Goal: Task Accomplishment & Management: Use online tool/utility

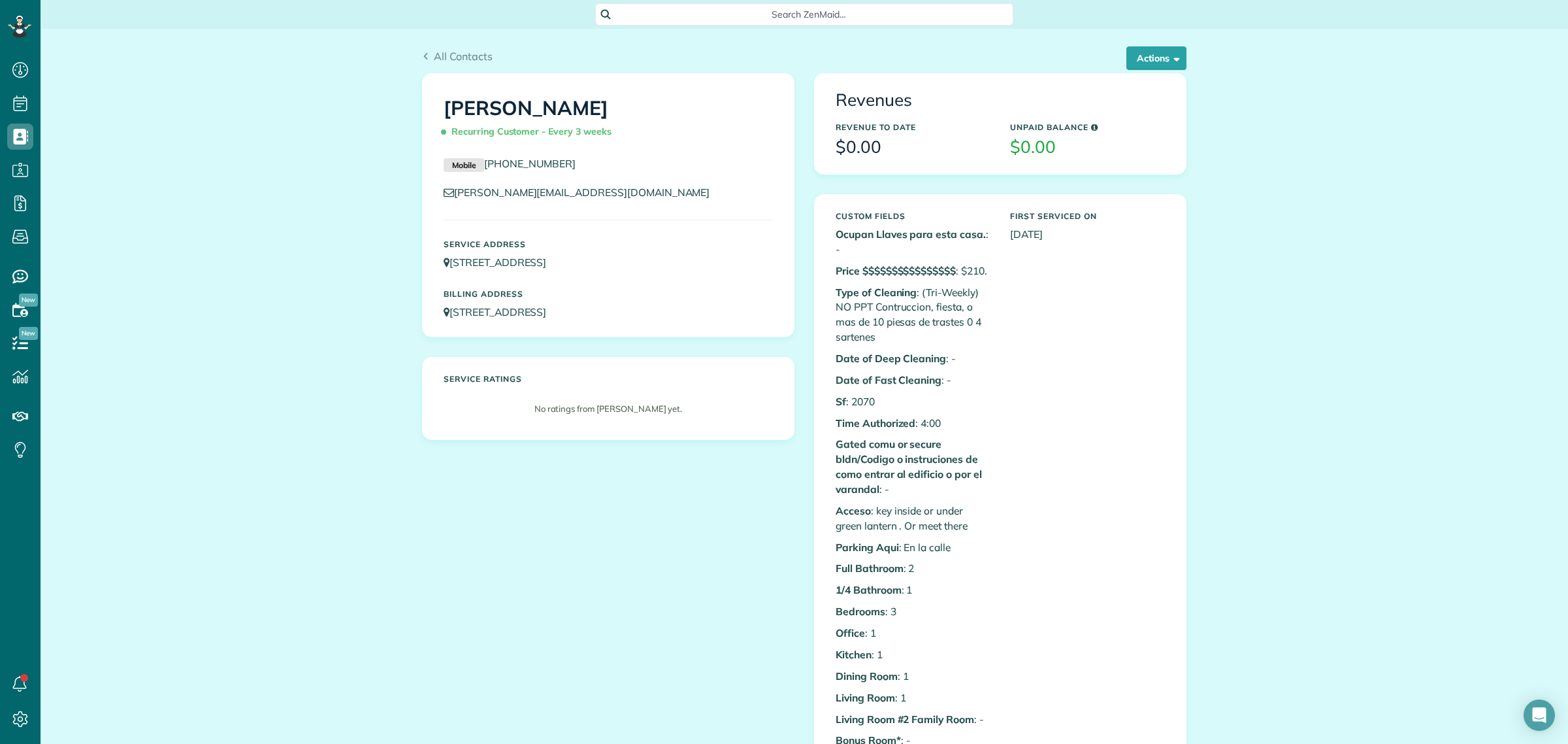
scroll to position [409, 0]
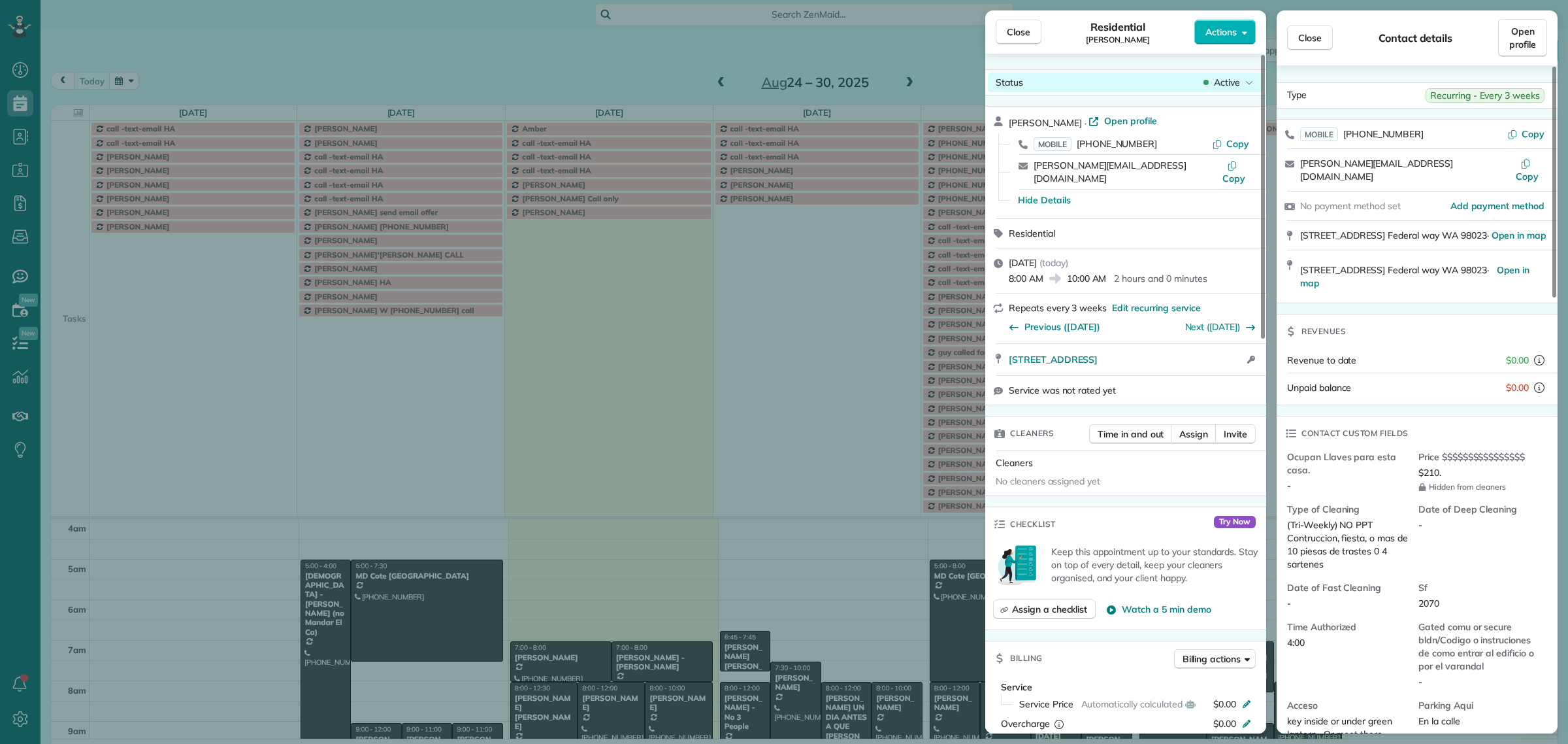
scroll to position [54, 0]
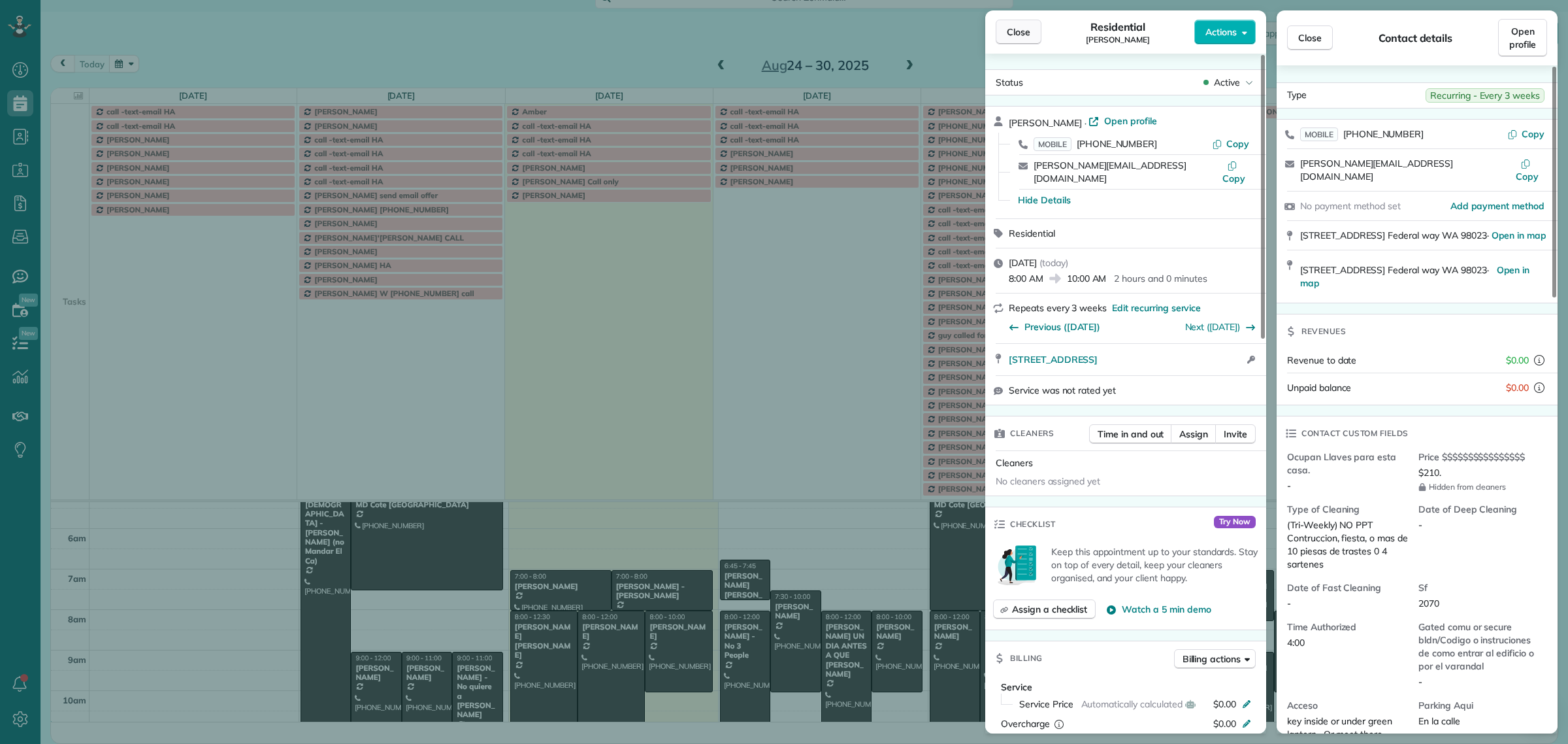
click at [1029, 33] on span "Close" at bounding box center [1018, 31] width 23 height 13
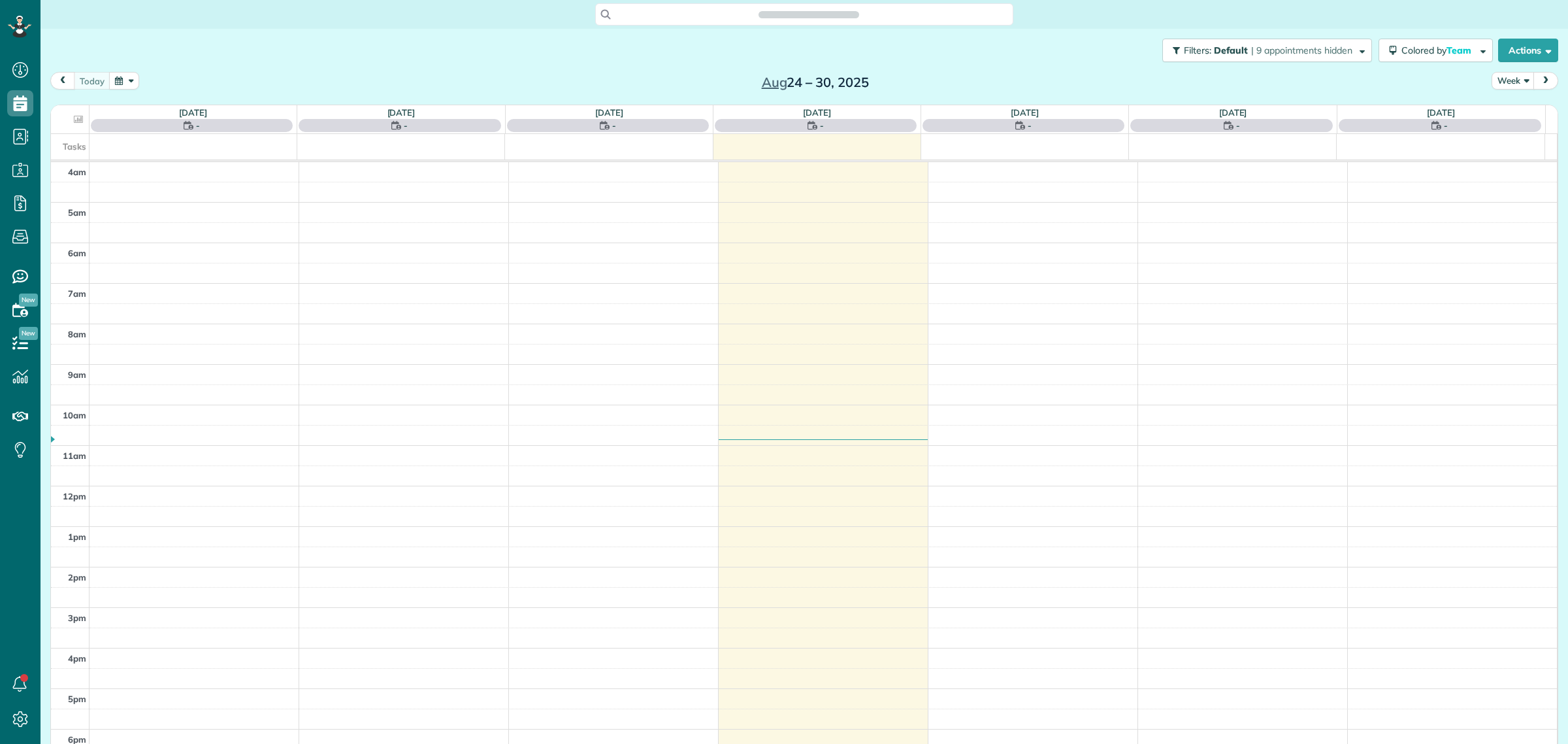
scroll to position [54, 0]
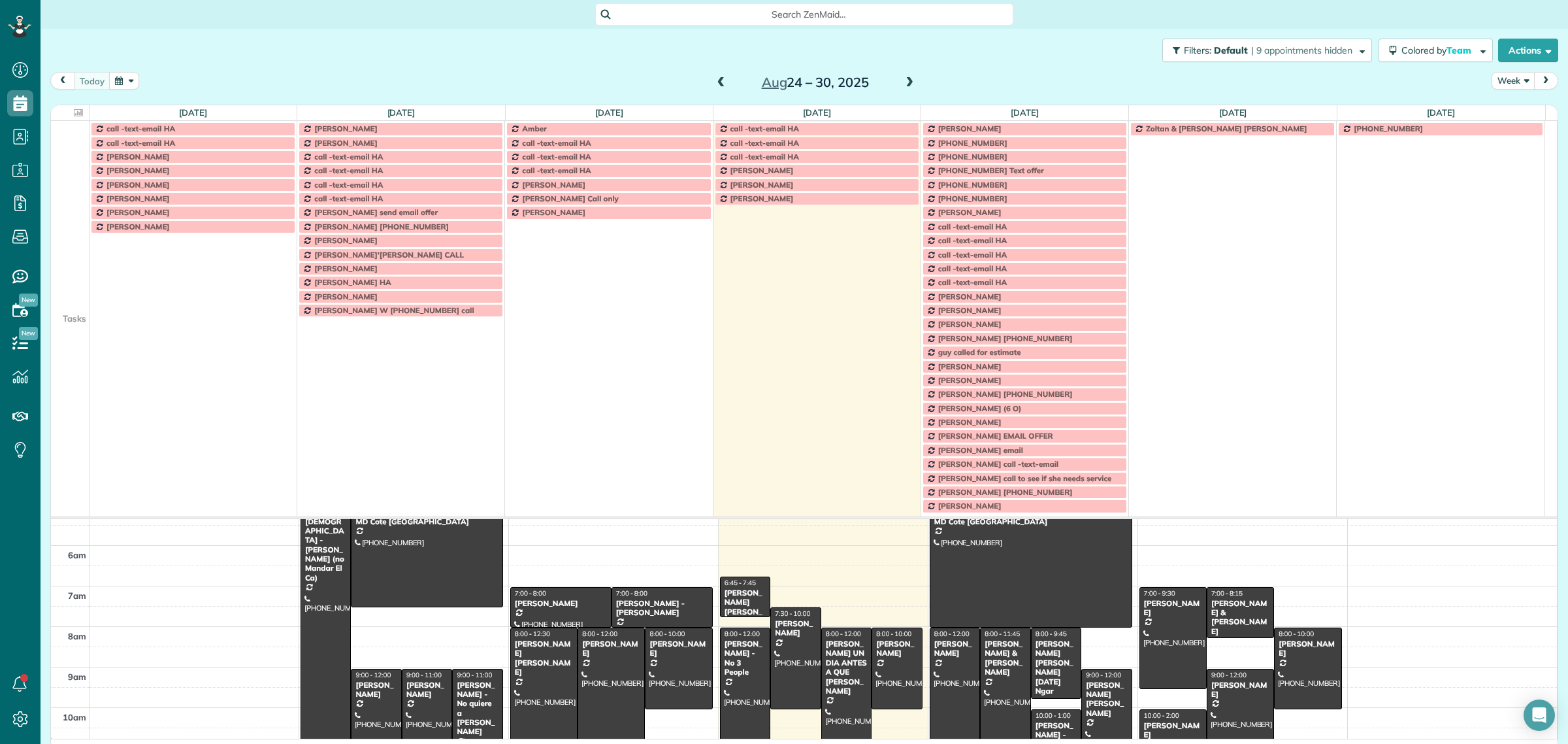
click at [1507, 77] on button "Week" at bounding box center [1513, 81] width 43 height 17
click at [1039, 53] on div "Filters: Default | 9 appointments hidden Colored by Team Color by Cleaner Color…" at bounding box center [804, 51] width 1527 height 43
click at [79, 243] on td at bounding box center [70, 240] width 39 height 14
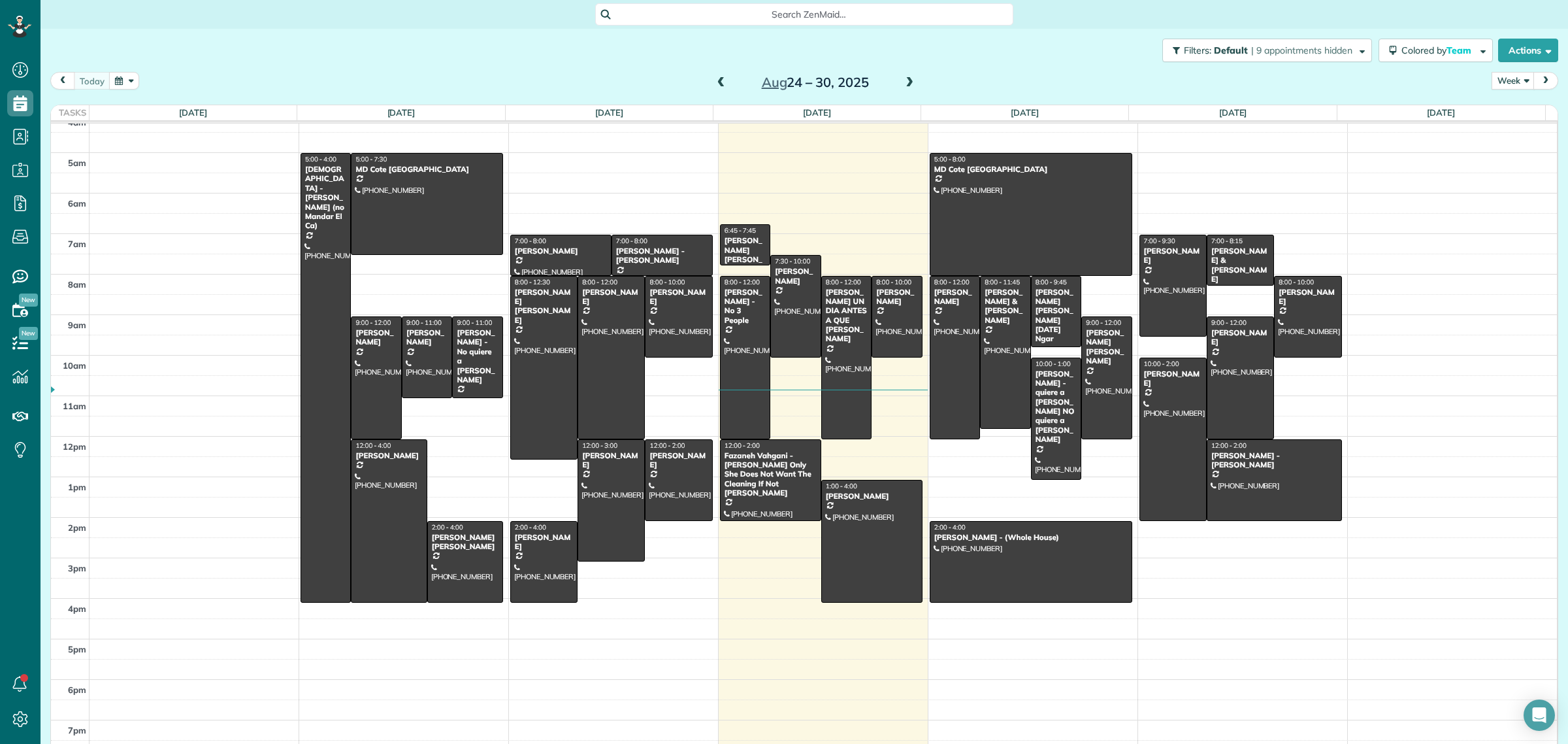
click at [1037, 65] on div "Filters: Default | 9 appointments hidden Colored by Team Color by Cleaner Color…" at bounding box center [804, 51] width 1527 height 43
